Goal: Task Accomplishment & Management: Use online tool/utility

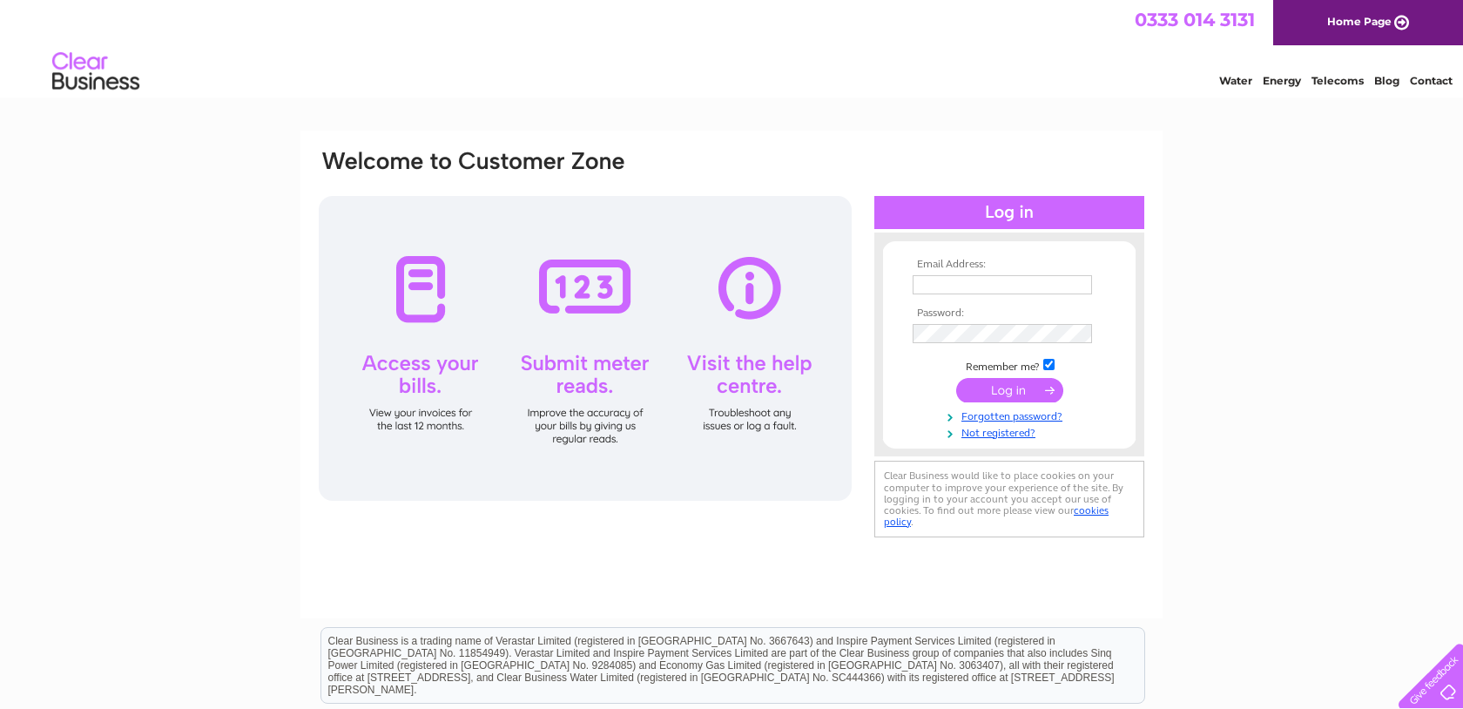
click at [940, 281] on input "text" at bounding box center [1002, 284] width 179 height 19
type input "steve@robertgraham1874.com"
click at [1028, 393] on input "submit" at bounding box center [1009, 392] width 107 height 24
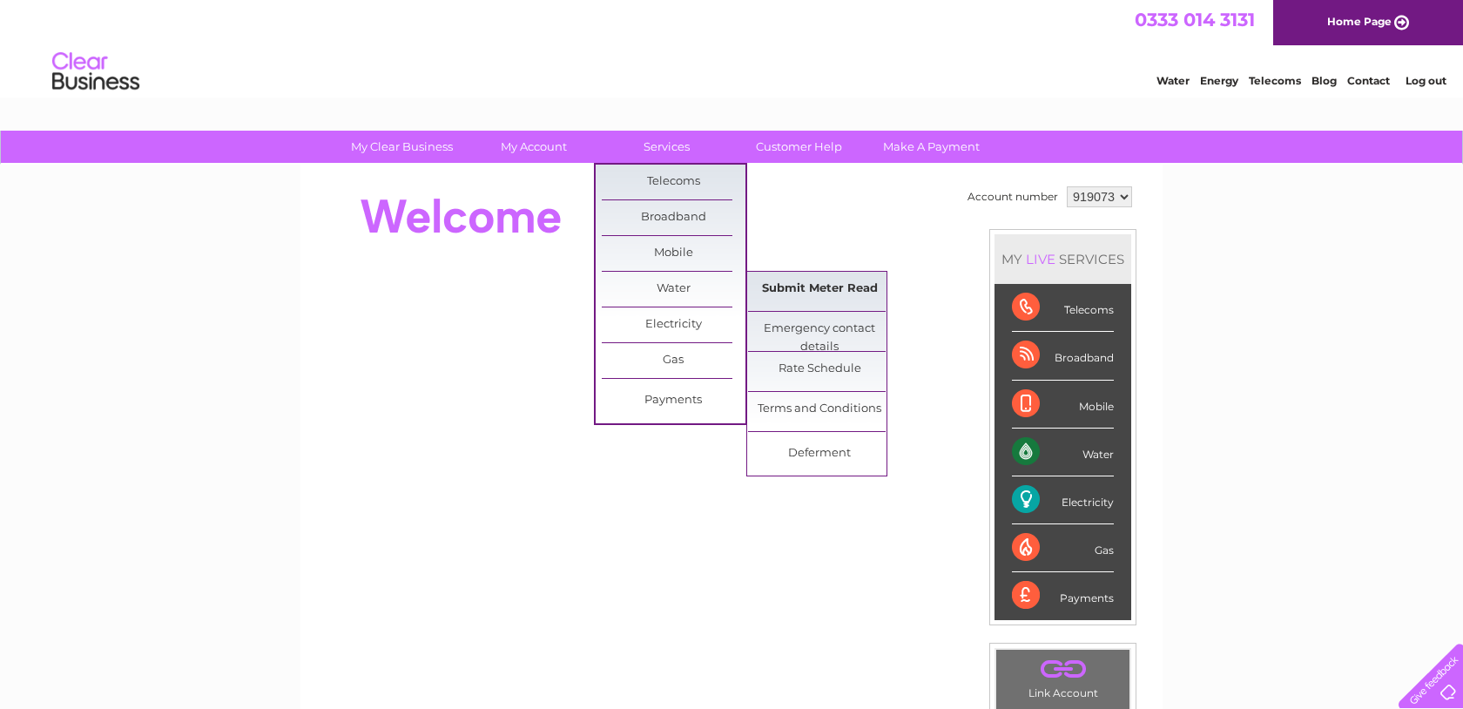
click at [787, 295] on link "Submit Meter Read" at bounding box center [820, 289] width 144 height 35
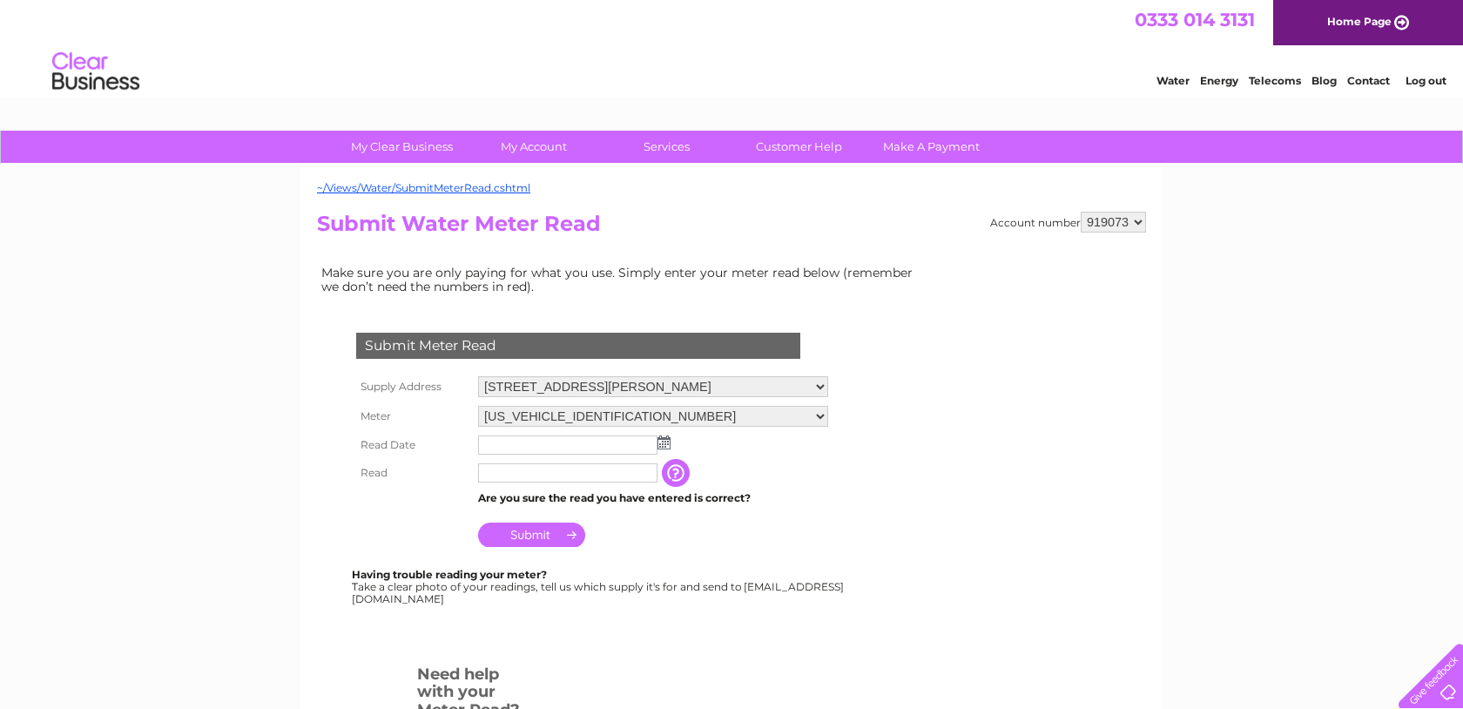
click at [546, 386] on select "111, West George Street, Glasgow, G2 2ND 194A Rose Street, Edinburgh, Midlothia…" at bounding box center [653, 386] width 350 height 21
select select "566411"
click at [478, 376] on select "111, West George Street, Glasgow, G2 2ND 194A Rose Street, Edinburgh, Midlothia…" at bounding box center [653, 387] width 350 height 23
click at [538, 449] on input "text" at bounding box center [567, 444] width 179 height 19
click at [667, 445] on img at bounding box center [665, 443] width 13 height 14
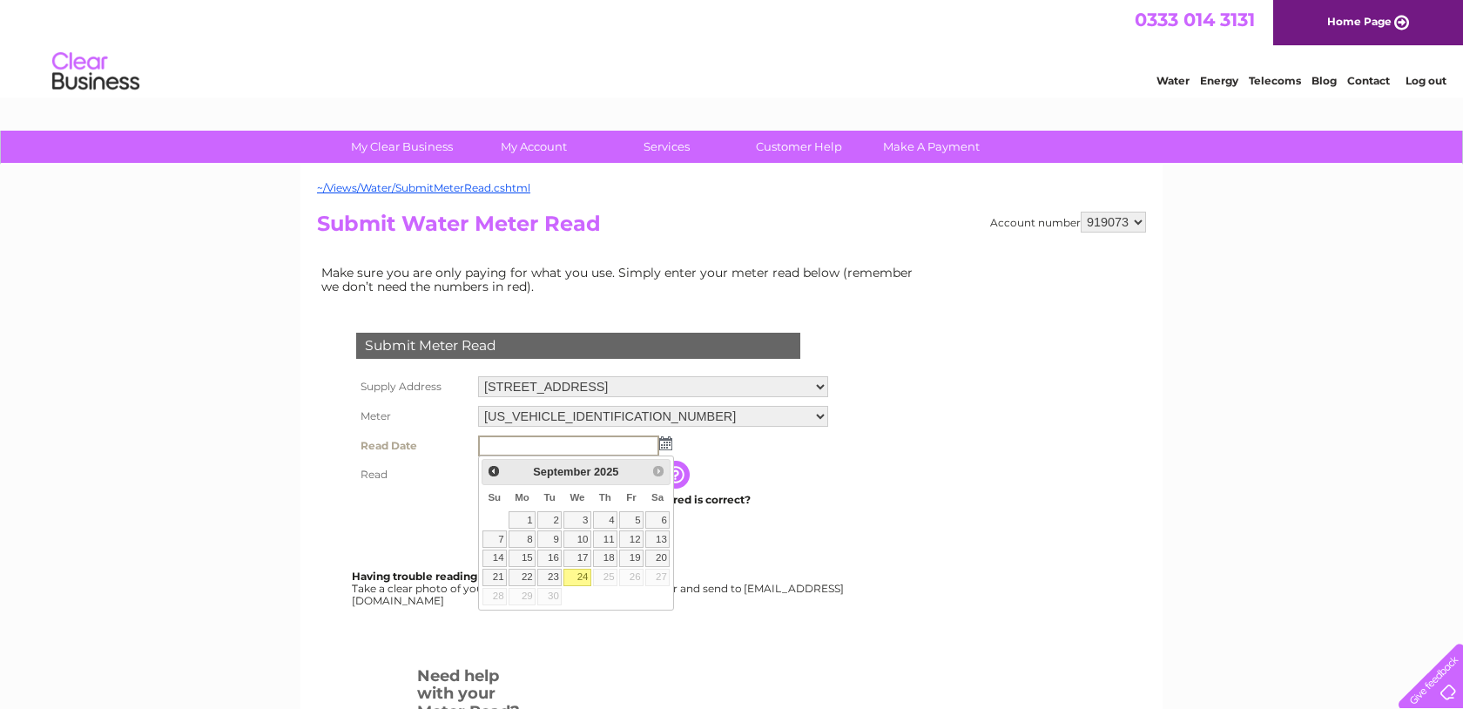
click at [580, 575] on link "24" at bounding box center [578, 577] width 28 height 17
type input "[DATE]"
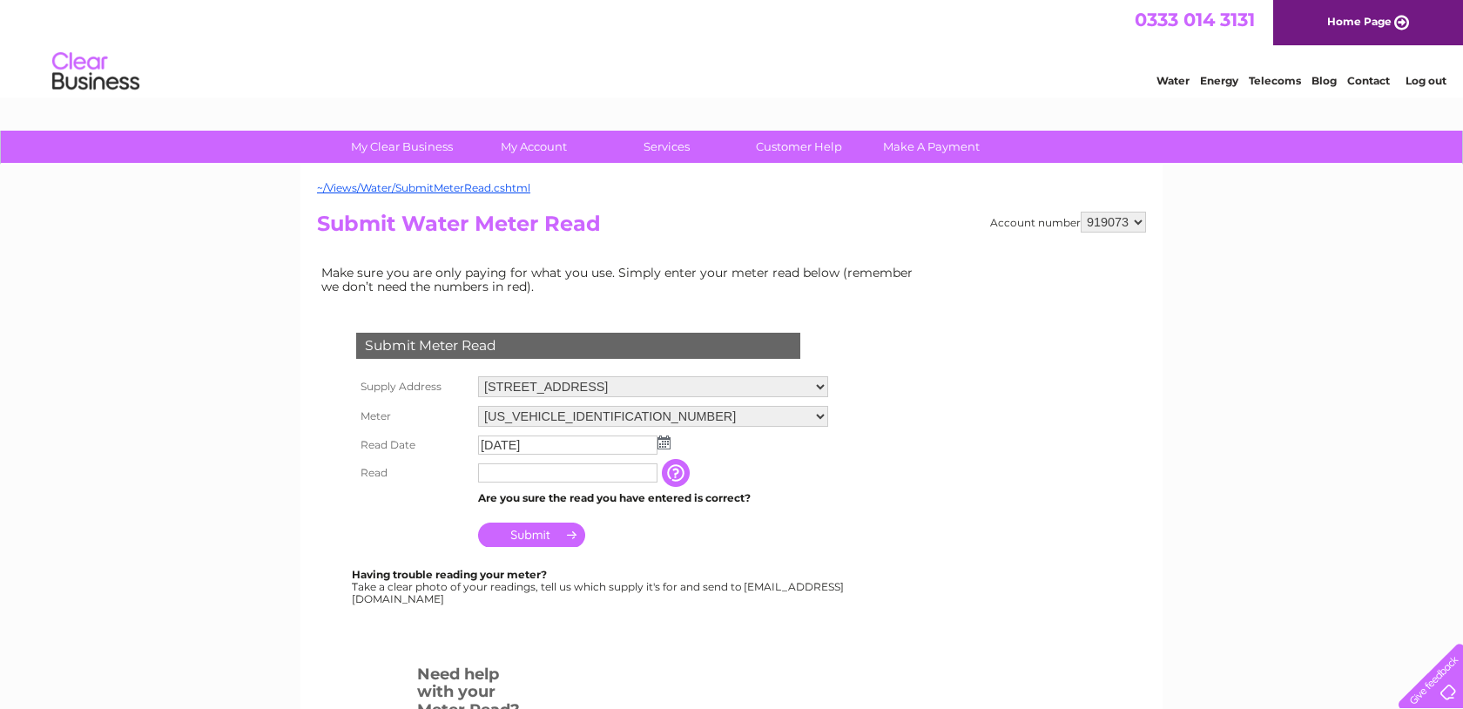
click at [536, 473] on input "text" at bounding box center [567, 472] width 179 height 19
type input "00084"
click at [678, 478] on input "button" at bounding box center [679, 474] width 31 height 28
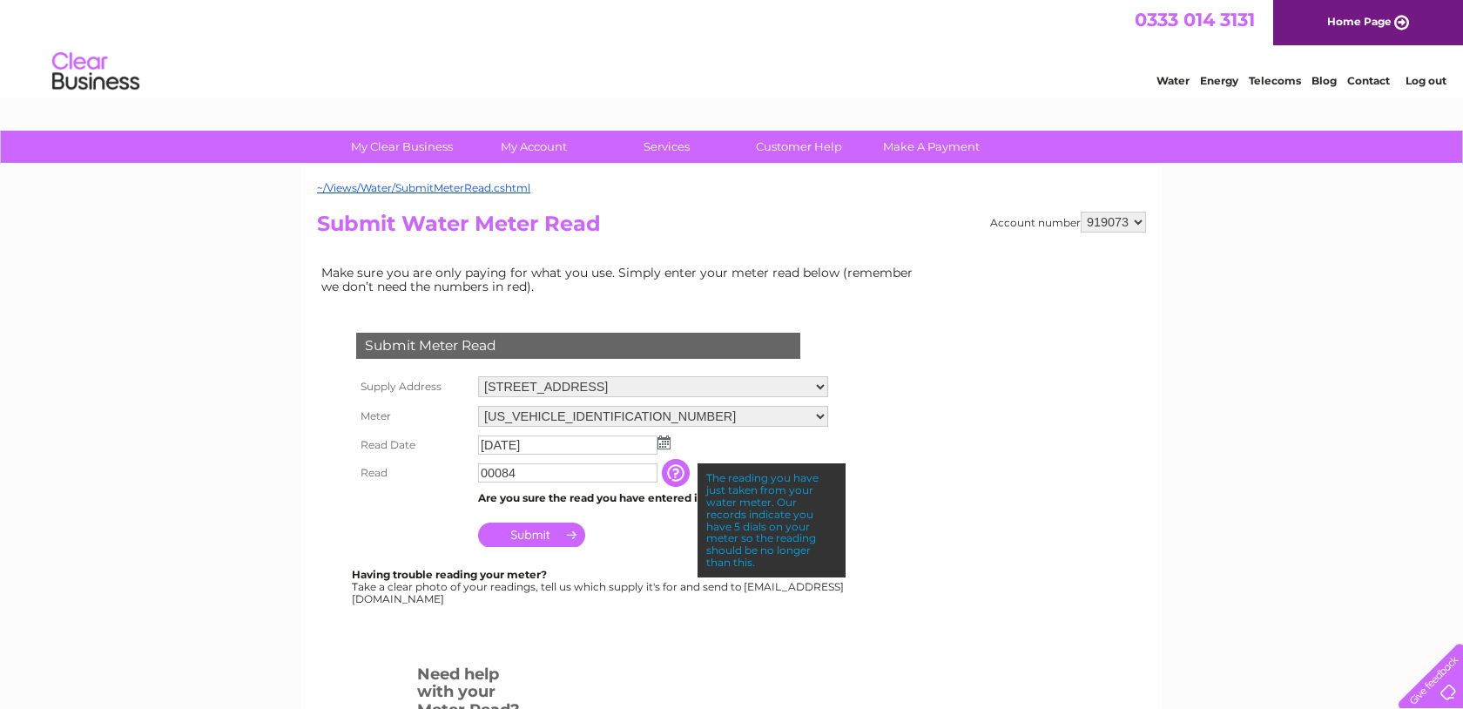
click at [653, 544] on td "Submit" at bounding box center [653, 531] width 359 height 42
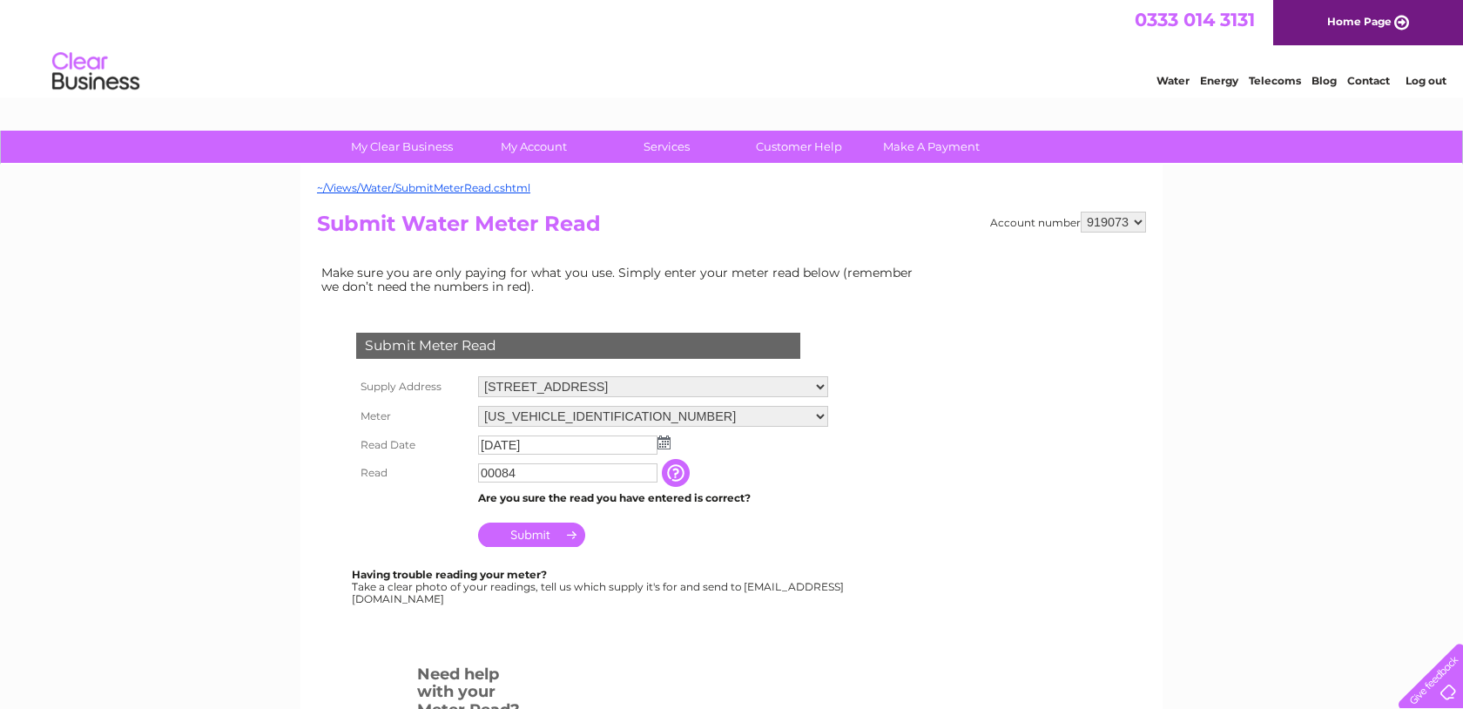
click at [519, 531] on input "Submit" at bounding box center [531, 535] width 107 height 24
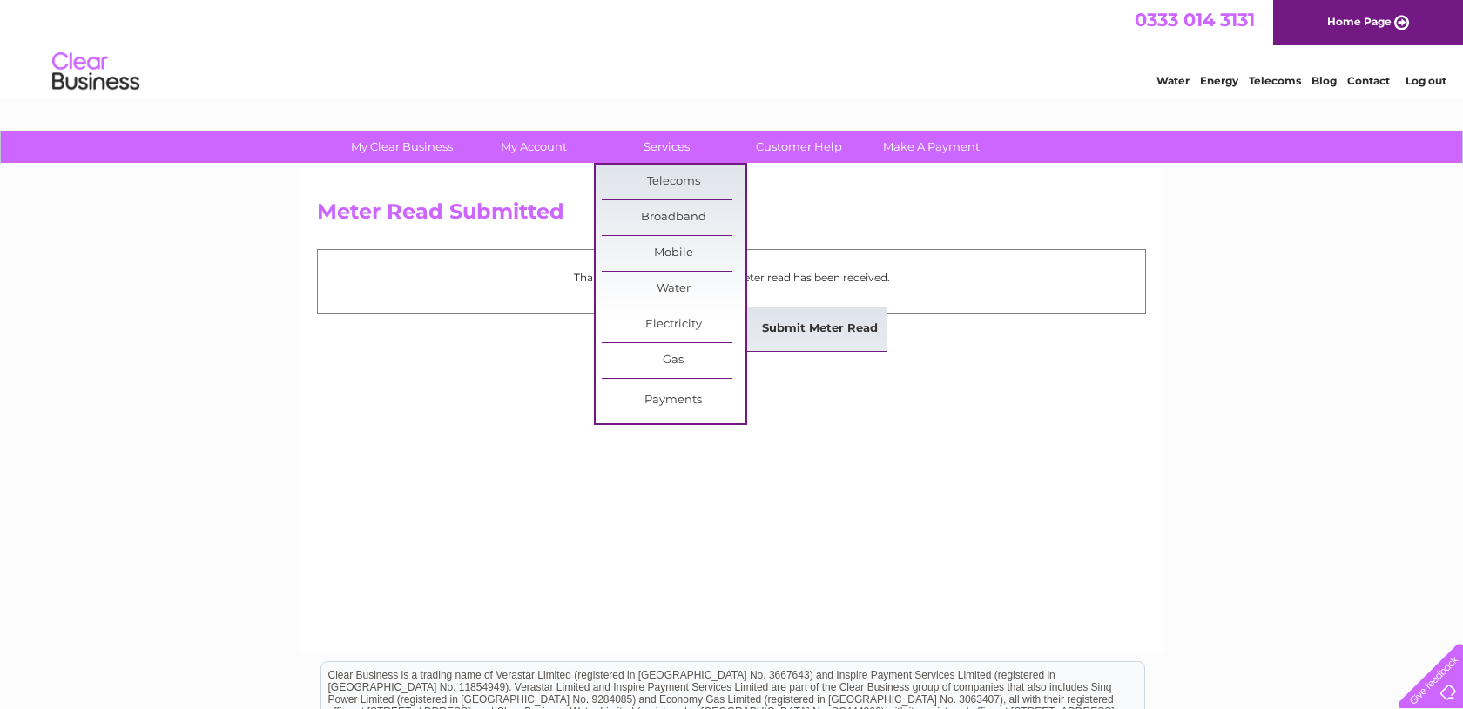
click at [787, 333] on link "Submit Meter Read" at bounding box center [820, 329] width 144 height 35
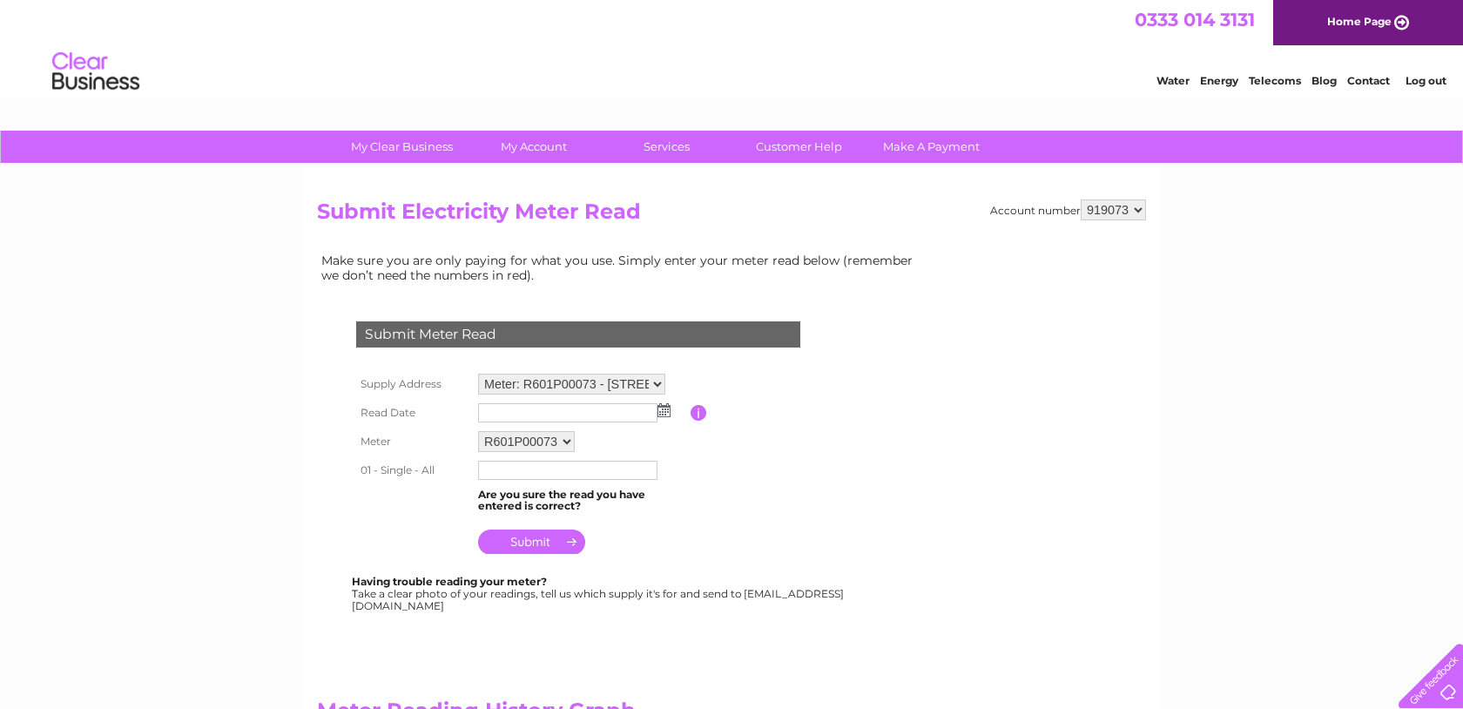
click at [652, 382] on select "Meter: R601P00073 - [STREET_ADDRESS][PERSON_NAME] 2ND Meter: E12Z138818 - [STRE…" at bounding box center [571, 384] width 187 height 21
select select "137619"
click at [478, 374] on select "Meter: R601P00073 - 111, West George Street, Glasgow, G2 2ND Meter: E12Z138818 …" at bounding box center [571, 385] width 187 height 23
click at [665, 412] on img at bounding box center [664, 410] width 13 height 14
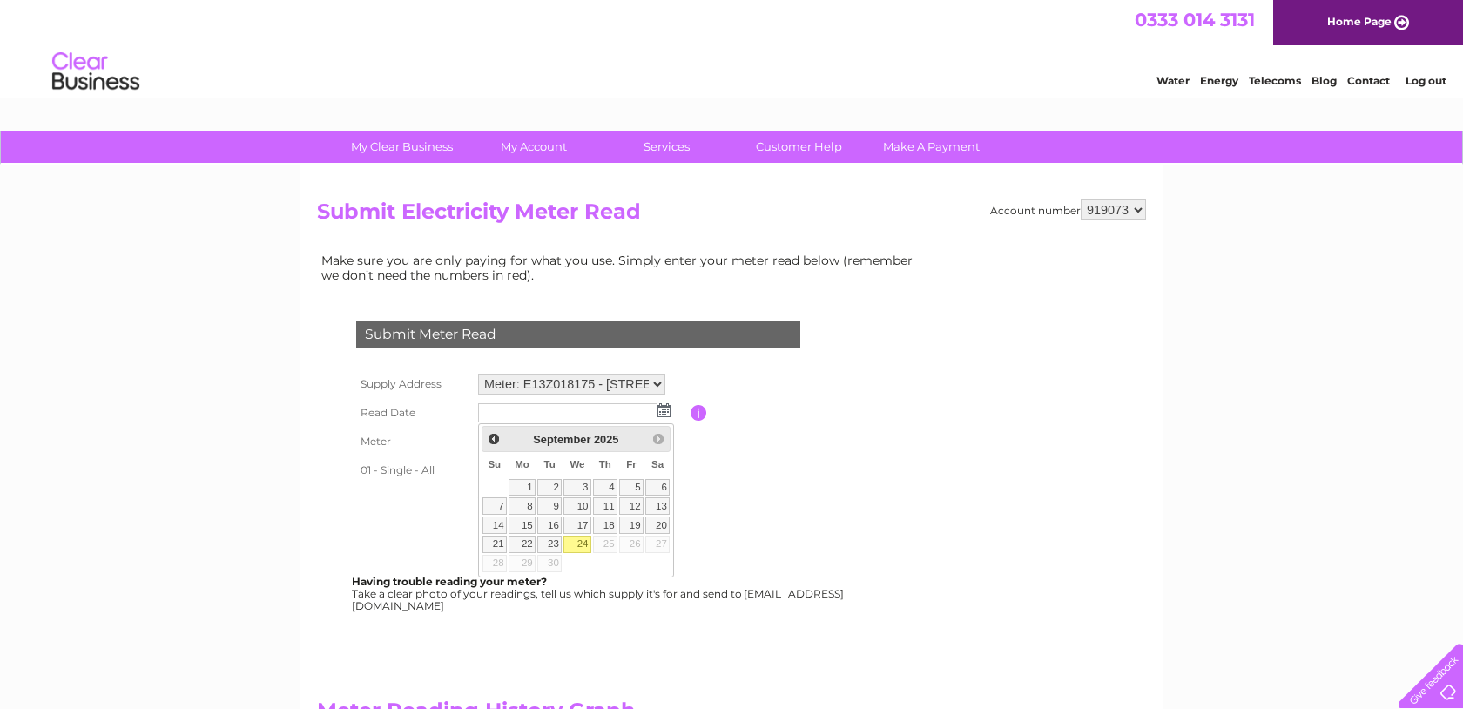
click at [580, 543] on link "24" at bounding box center [578, 544] width 28 height 17
type input "2025/09/24"
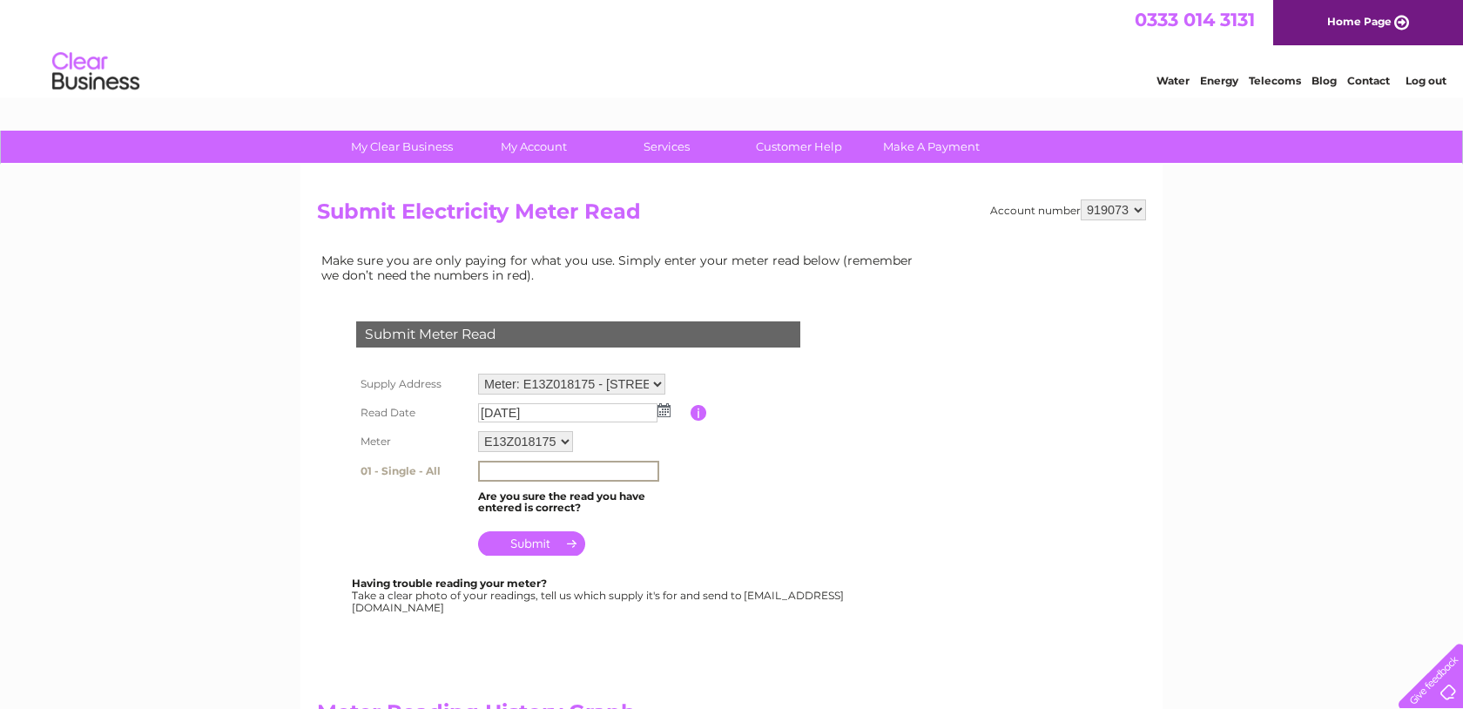
click at [533, 471] on input "text" at bounding box center [568, 471] width 181 height 21
type input "086221"
click at [776, 500] on table "Supply Address Meter: R601P00073 - 111, West George Street, Glasgow, G2 2ND Met…" at bounding box center [599, 465] width 495 height 192
click at [521, 549] on input "submit" at bounding box center [531, 542] width 107 height 24
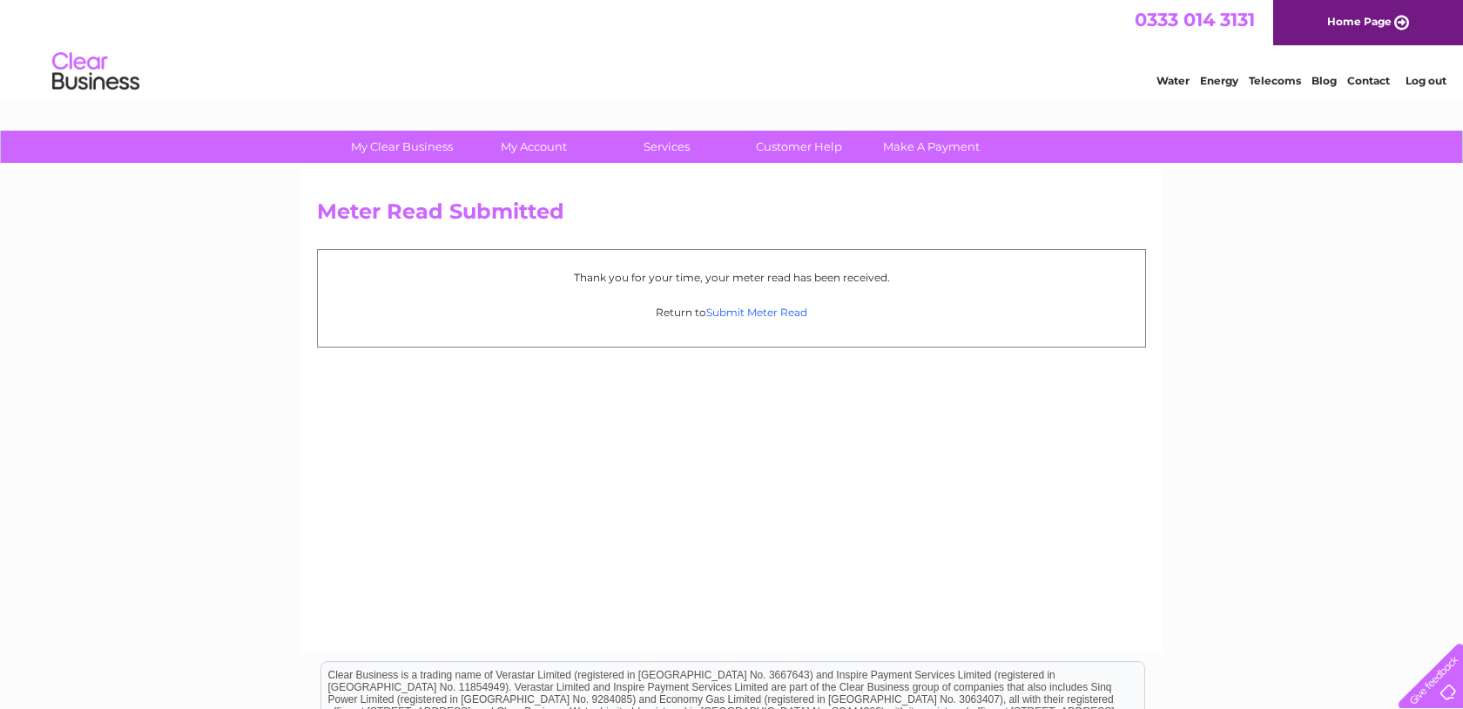
click at [769, 312] on link "Submit Meter Read" at bounding box center [756, 312] width 101 height 13
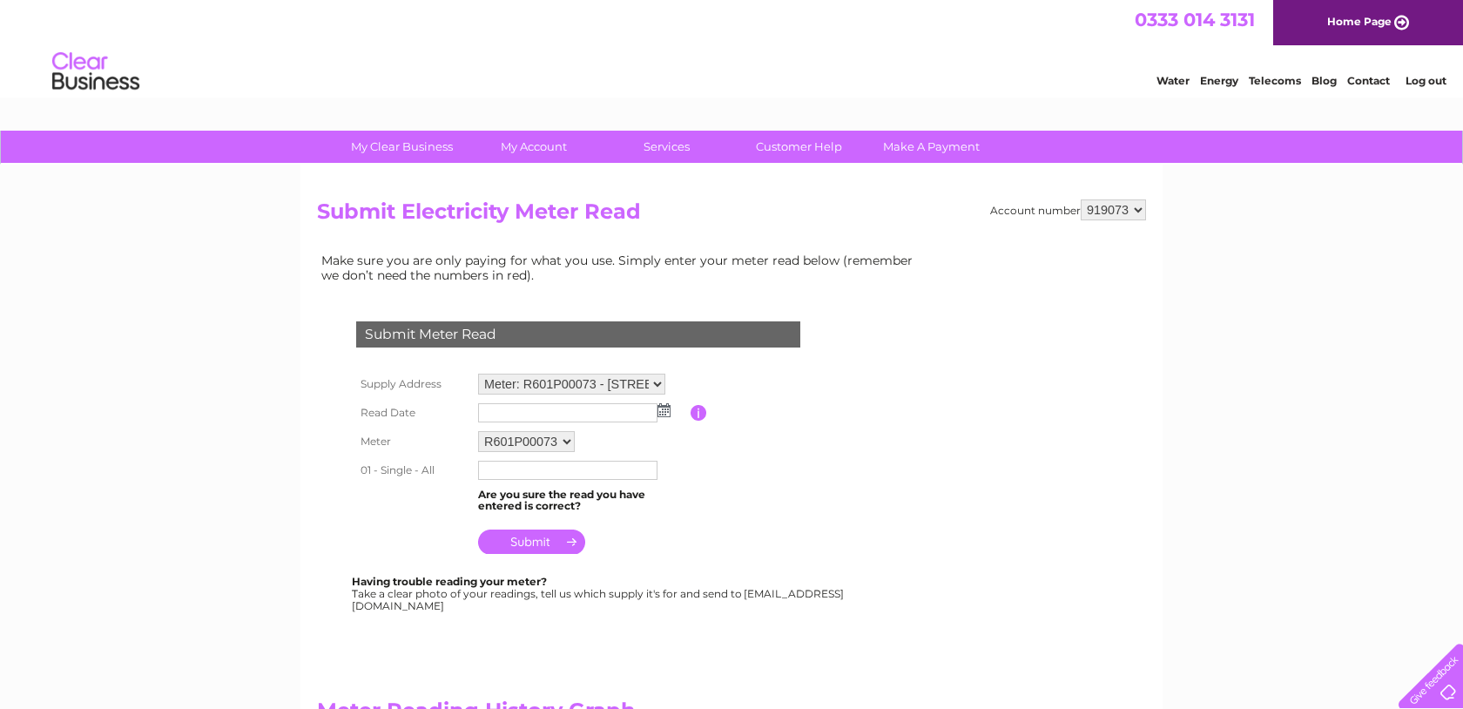
click at [588, 392] on select "Meter: R601P00073 - [STREET_ADDRESS][PERSON_NAME] 2ND Meter: E12Z138818 - [STRE…" at bounding box center [571, 384] width 187 height 21
select select "137618"
click at [478, 374] on select "Meter: R601P00073 - [STREET_ADDRESS][PERSON_NAME] 2ND Meter: E12Z138818 - [STRE…" at bounding box center [571, 385] width 187 height 23
click at [662, 412] on img at bounding box center [664, 410] width 13 height 14
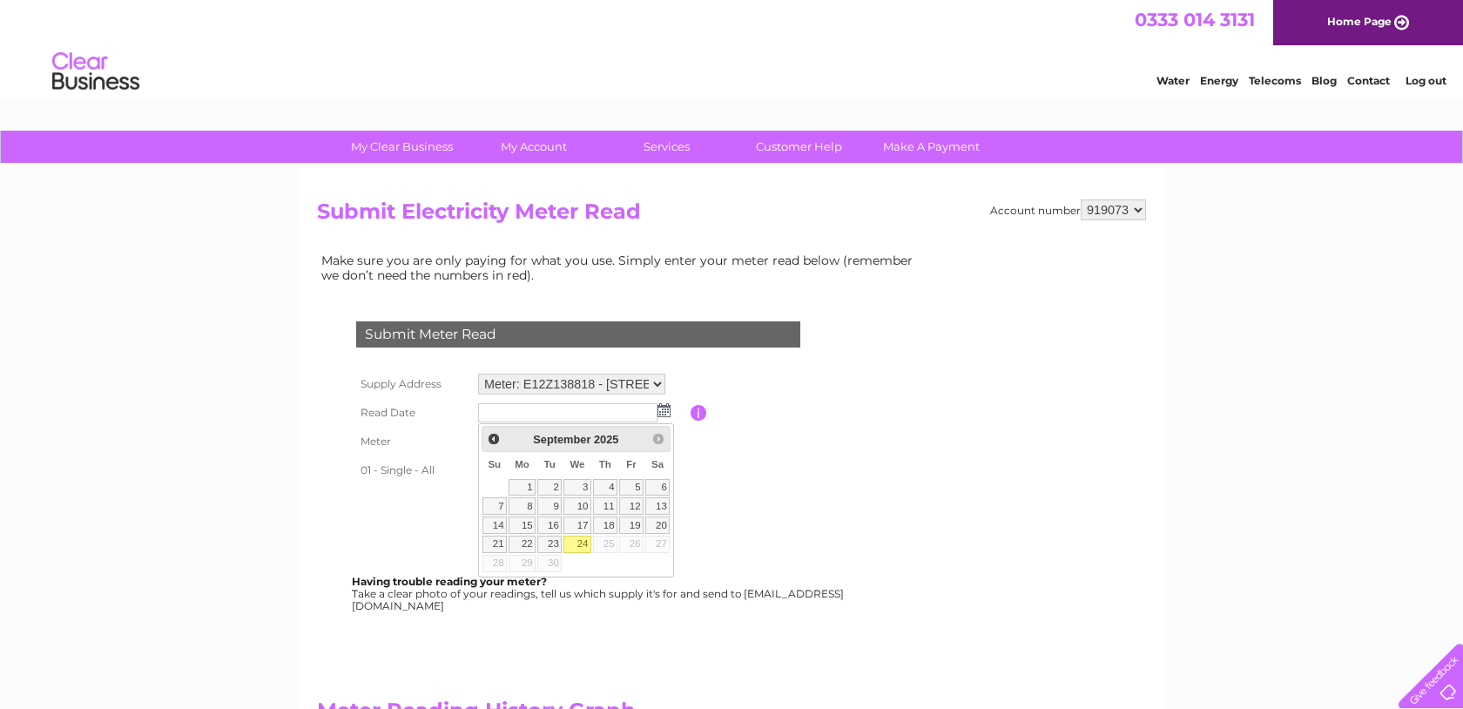
click at [578, 542] on link "24" at bounding box center [578, 544] width 28 height 17
type input "2025/09/24"
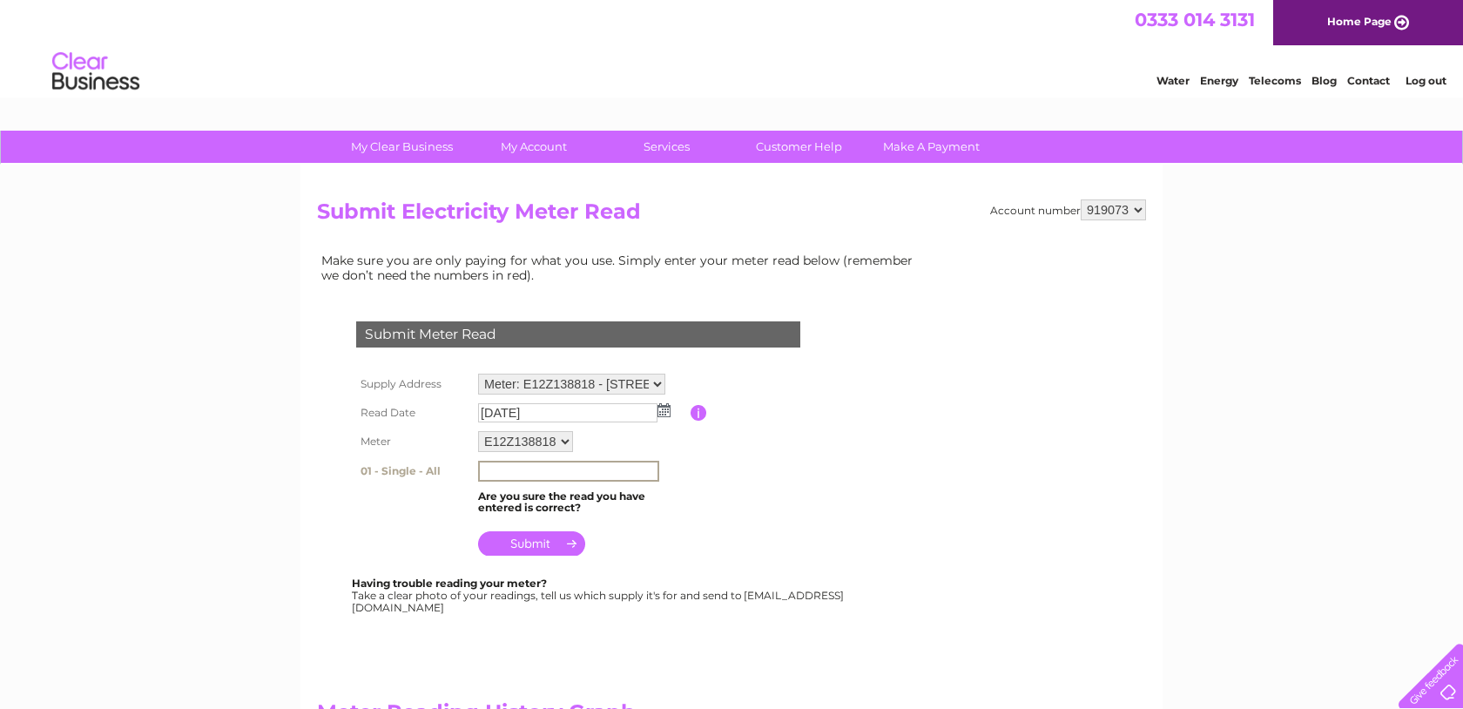
click at [564, 475] on input "text" at bounding box center [568, 471] width 181 height 21
type input "9"
type input "098118"
click at [723, 484] on table "Supply Address Meter: R601P00073 - 111, West George Street, Glasgow, G2 2ND Met…" at bounding box center [599, 464] width 495 height 190
click at [532, 545] on input "submit" at bounding box center [531, 542] width 107 height 24
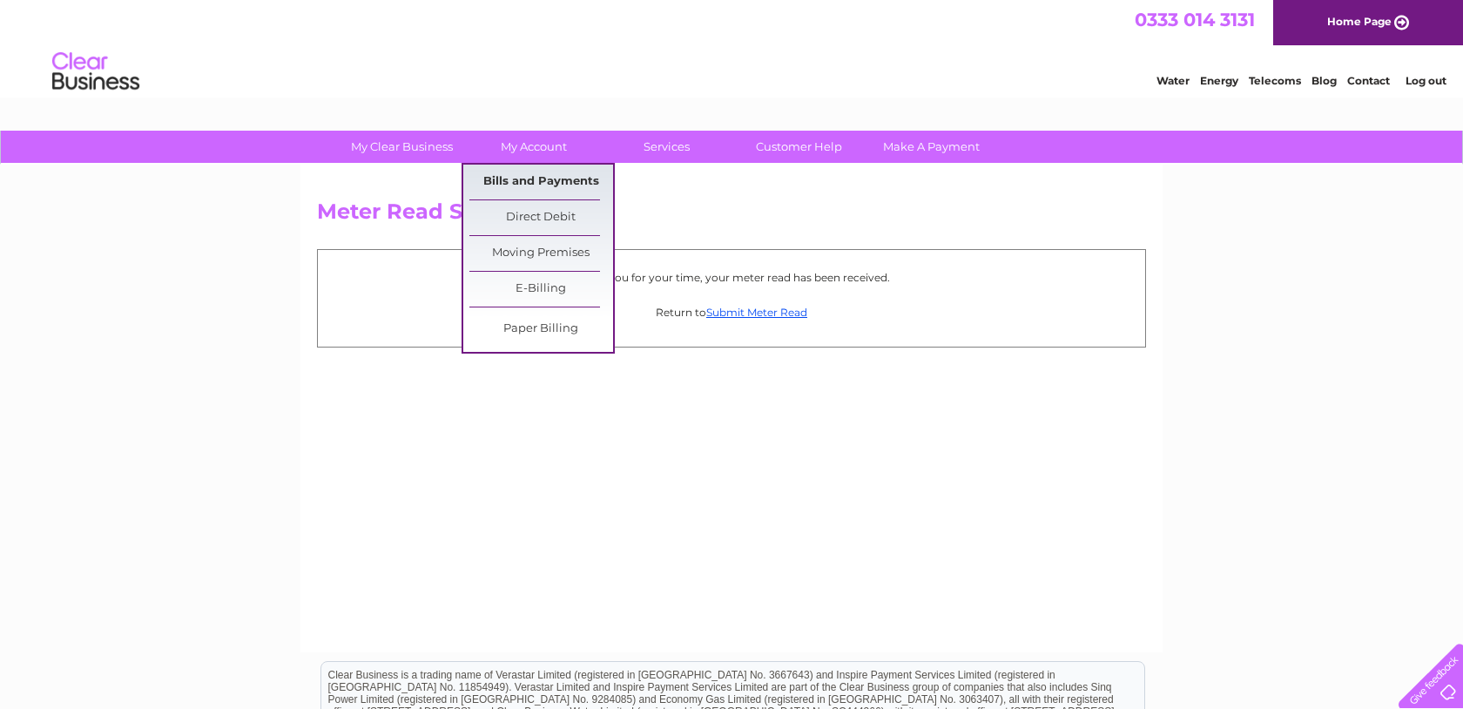
click at [535, 186] on link "Bills and Payments" at bounding box center [541, 182] width 144 height 35
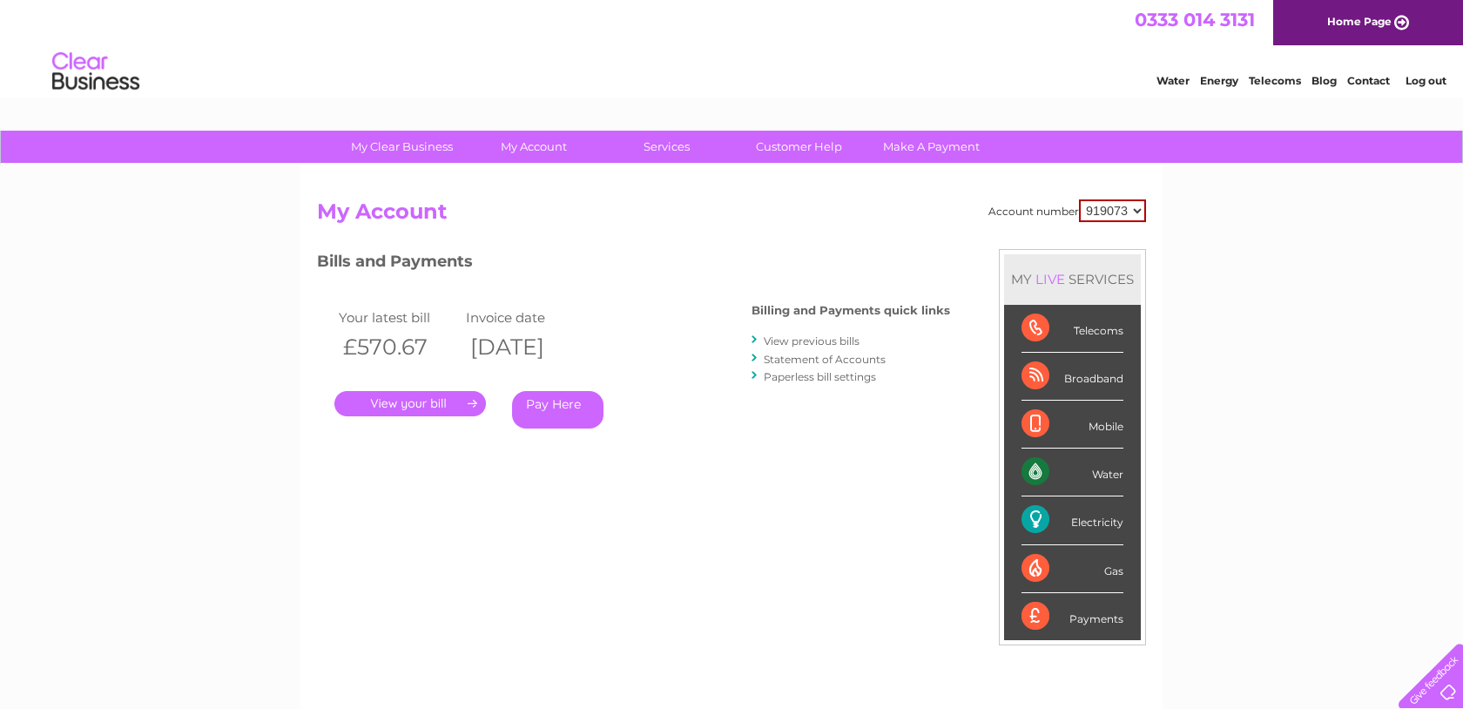
click at [807, 340] on link "View previous bills" at bounding box center [812, 340] width 96 height 13
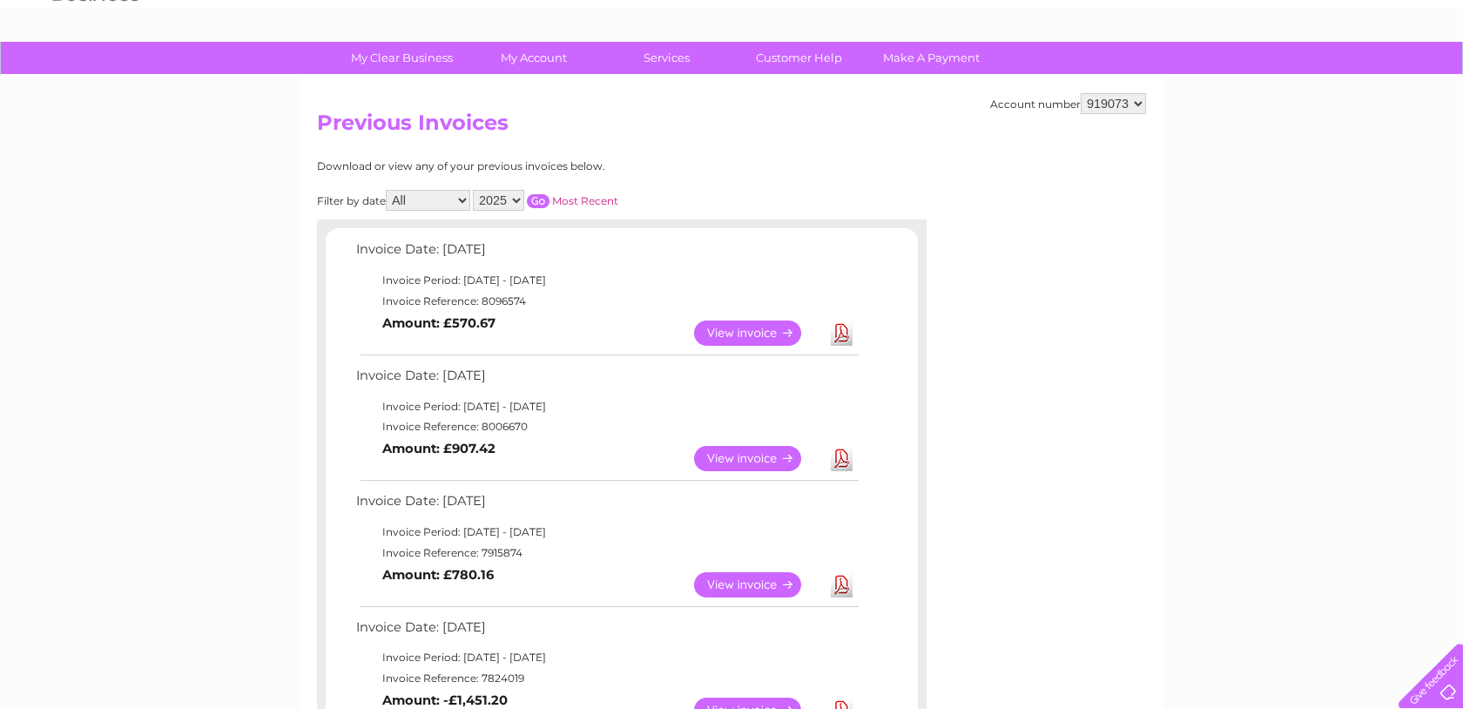
scroll to position [91, 0]
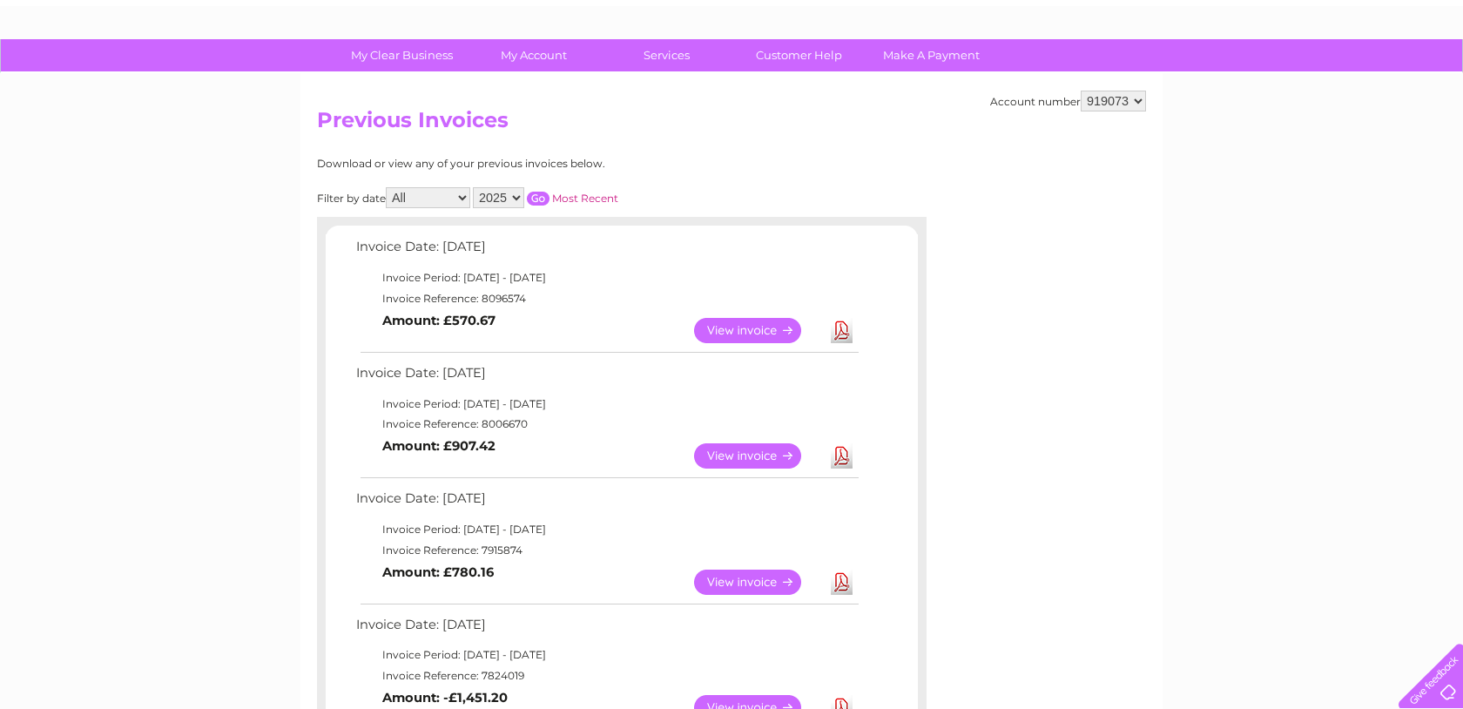
click at [738, 327] on link "View" at bounding box center [758, 330] width 128 height 25
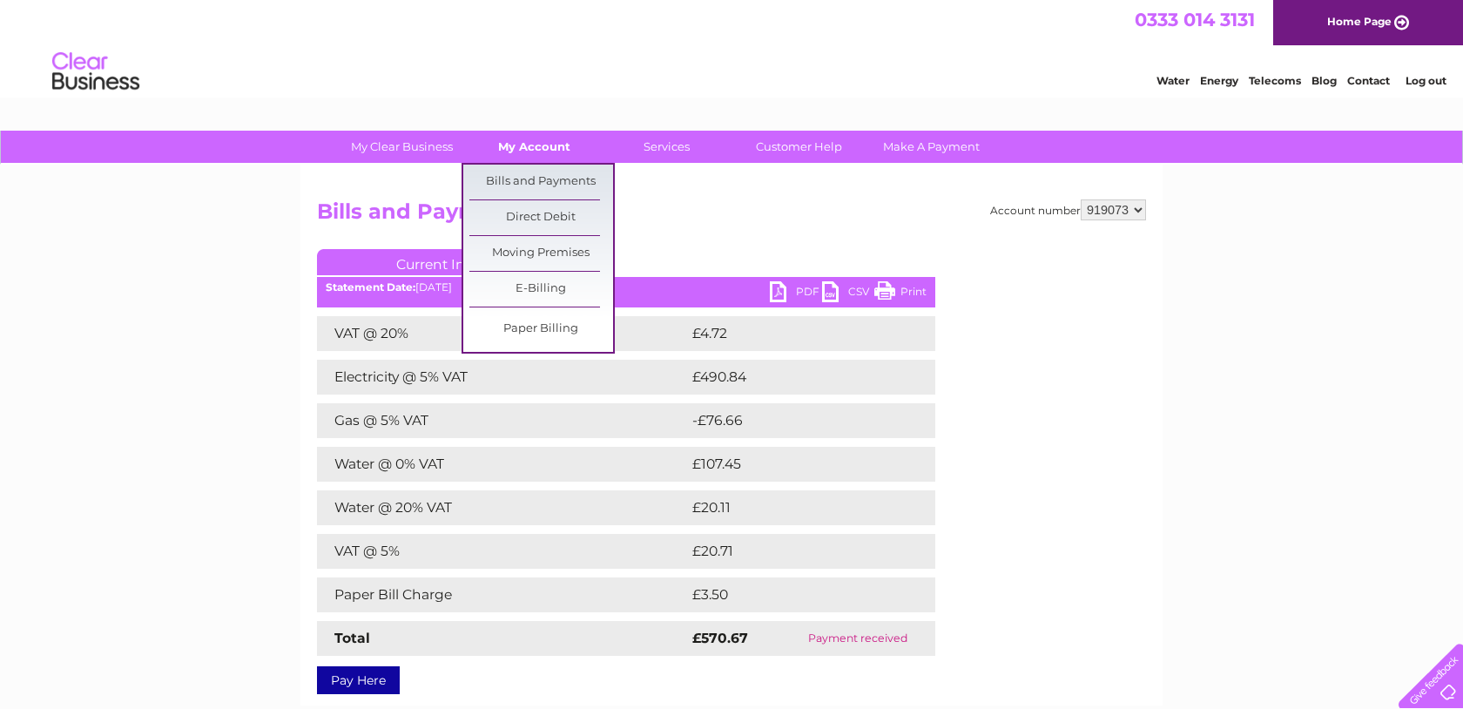
click at [531, 145] on link "My Account" at bounding box center [534, 147] width 144 height 32
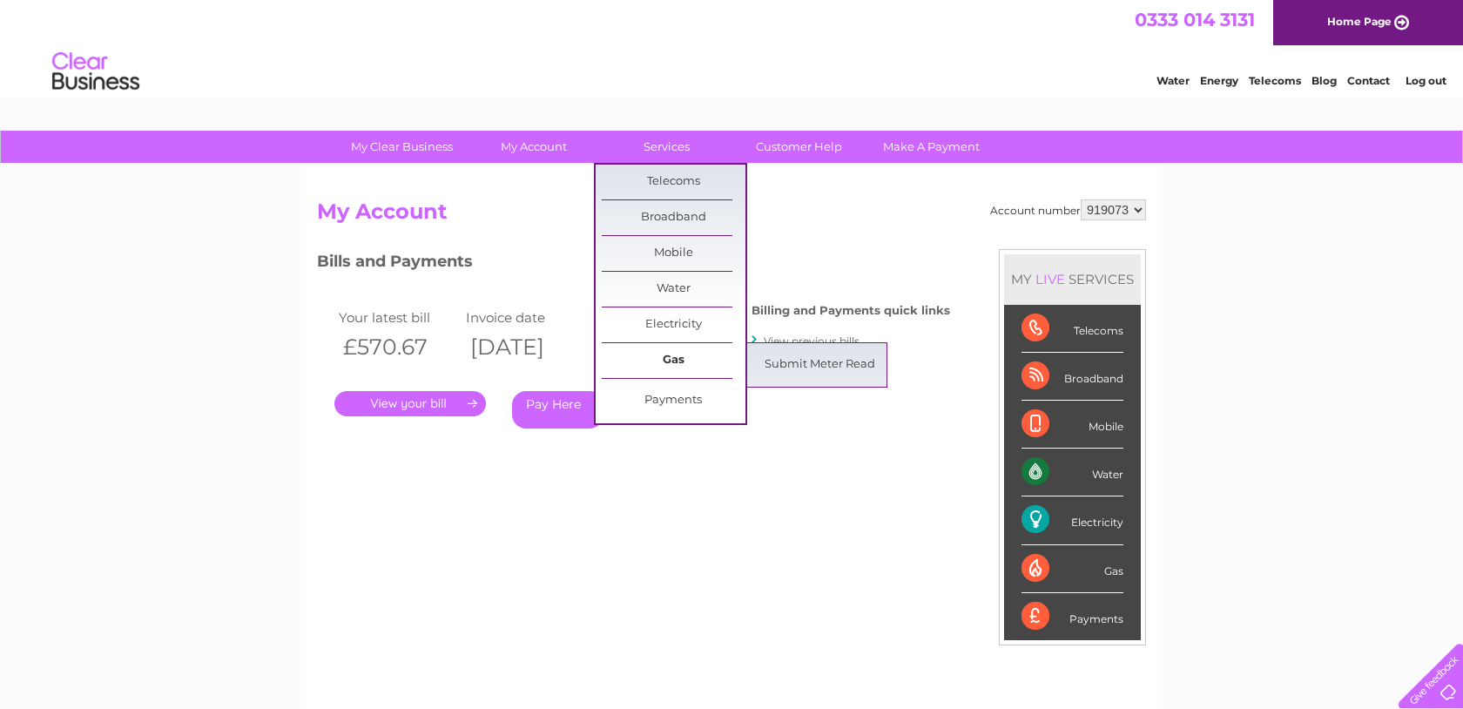
click at [672, 360] on link "Gas" at bounding box center [674, 360] width 144 height 35
